Goal: Task Accomplishment & Management: Manage account settings

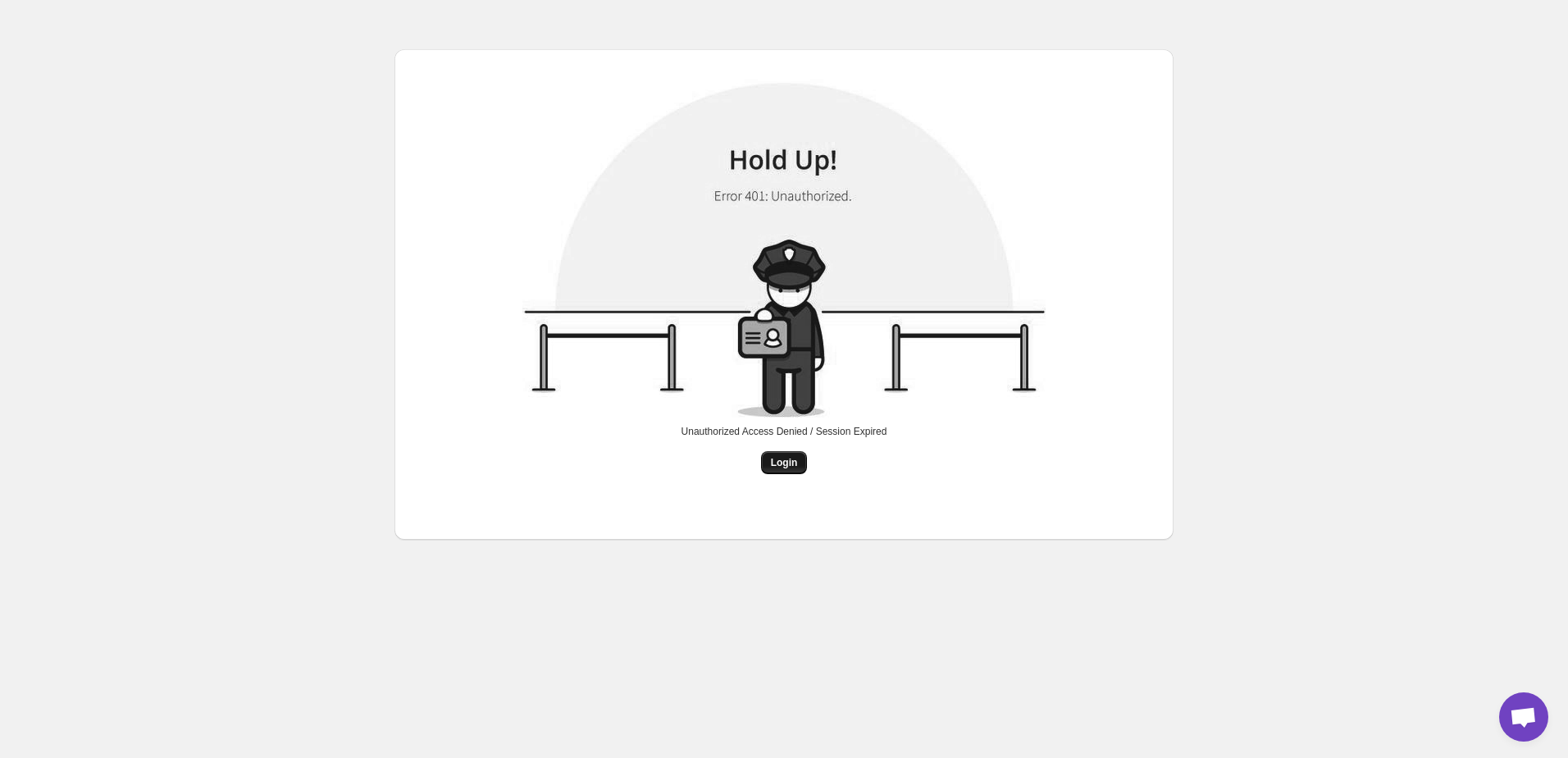
click at [796, 469] on span "Login" at bounding box center [784, 462] width 27 height 13
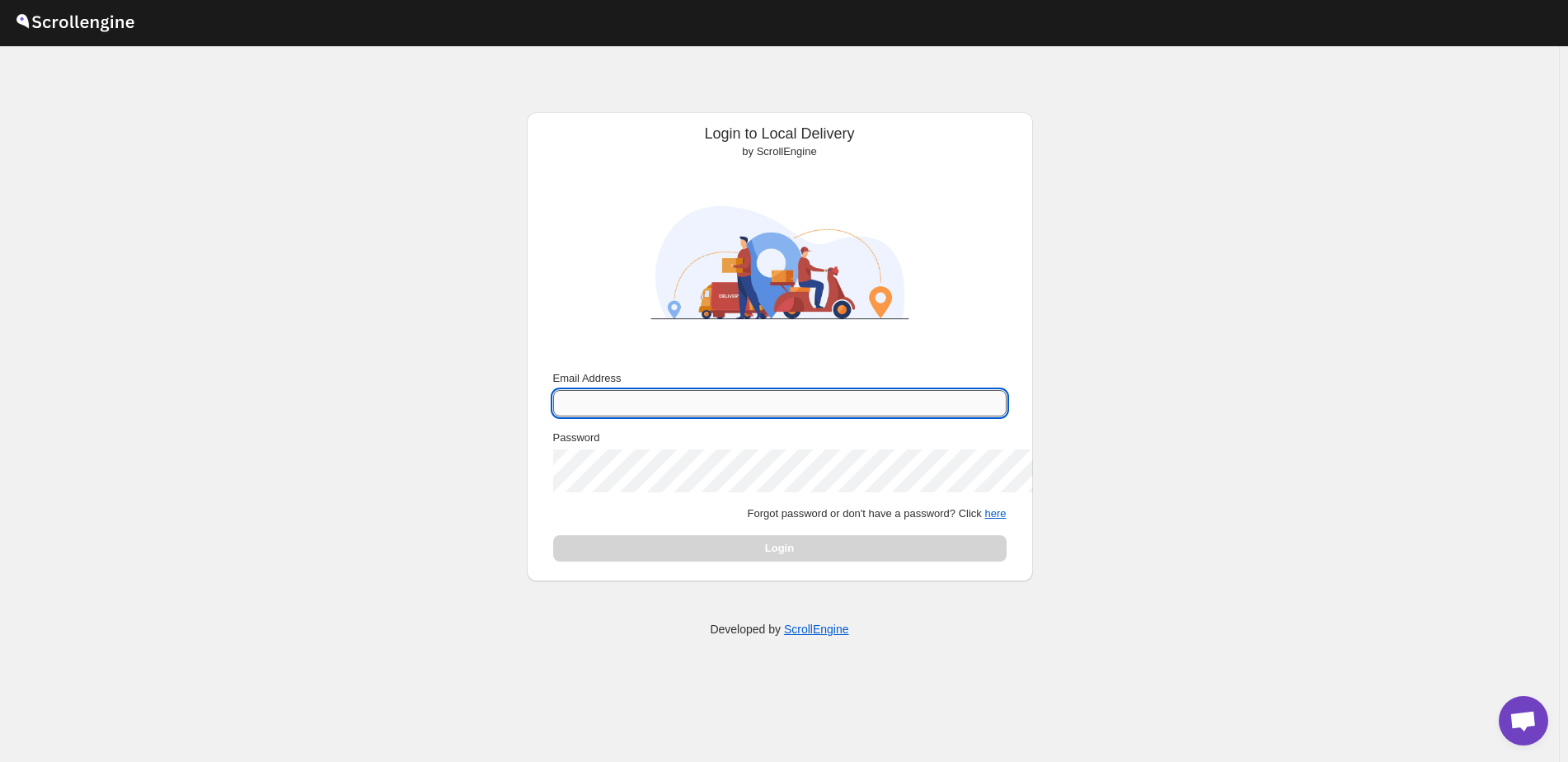
click at [553, 416] on input "Email Address" at bounding box center [779, 403] width 453 height 27
type input "[EMAIL_ADDRESS][DOMAIN_NAME]"
